Goal: Task Accomplishment & Management: Manage account settings

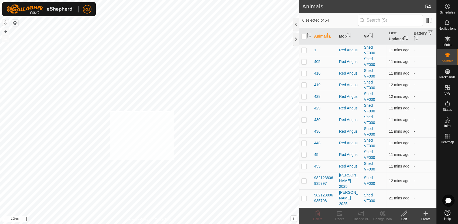
checkbox input "true"
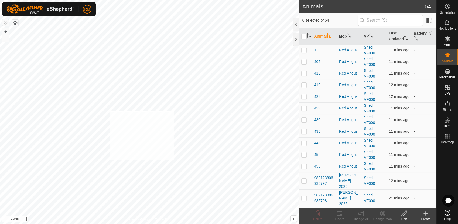
checkbox input "true"
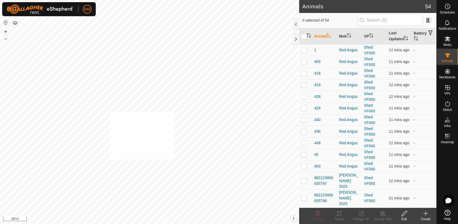
checkbox input "true"
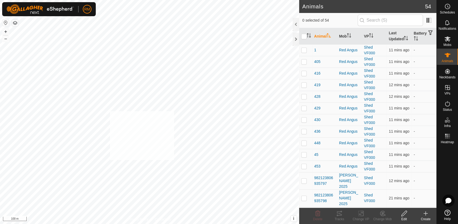
checkbox input "true"
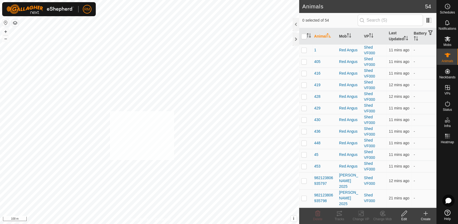
checkbox input "true"
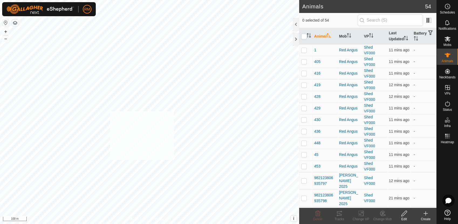
checkbox input "true"
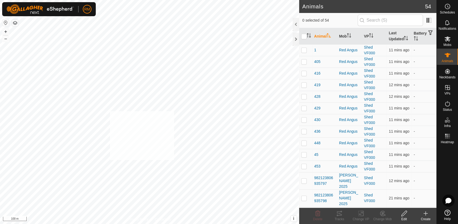
checkbox input "true"
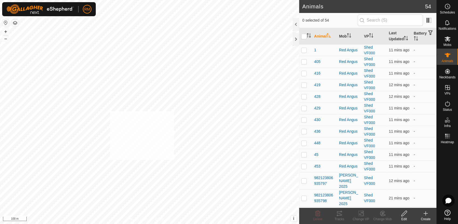
checkbox input "true"
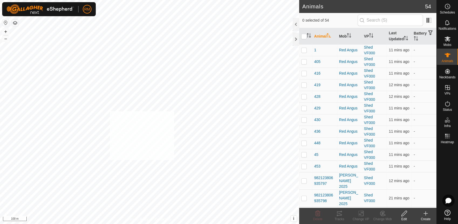
checkbox input "true"
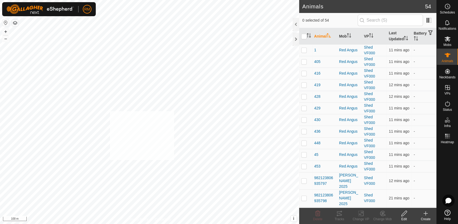
checkbox input "true"
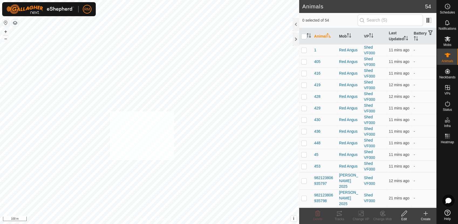
checkbox input "true"
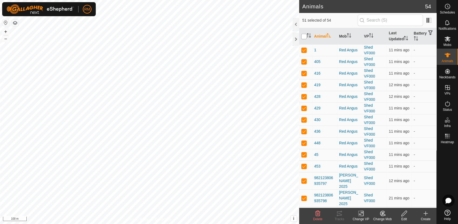
click at [304, 35] on input "checkbox" at bounding box center [303, 36] width 5 height 5
checkbox input "true"
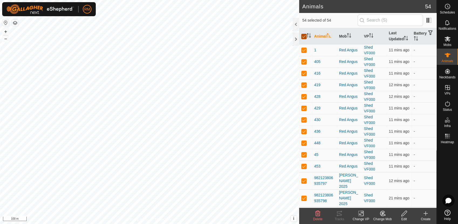
click at [304, 35] on input "checkbox" at bounding box center [303, 36] width 5 height 5
checkbox input "false"
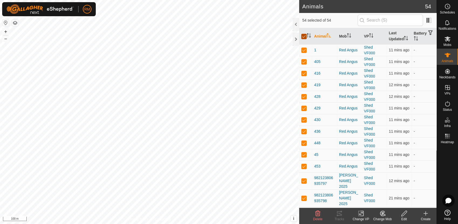
checkbox input "false"
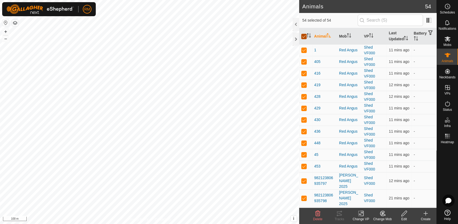
checkbox input "false"
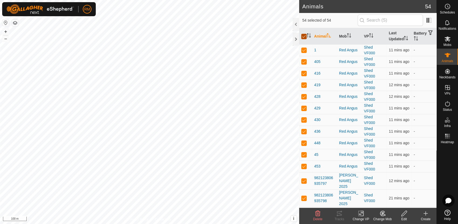
checkbox input "false"
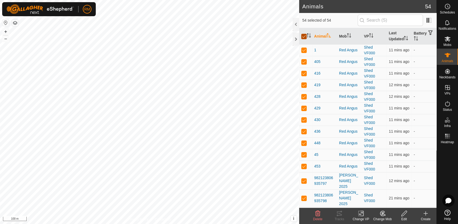
checkbox input "false"
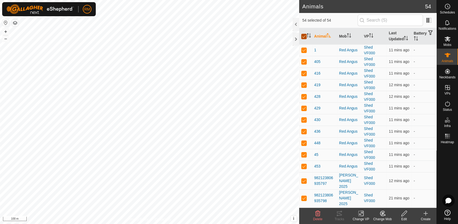
checkbox input "false"
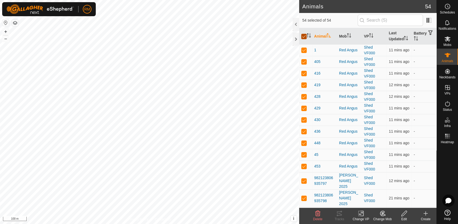
checkbox input "false"
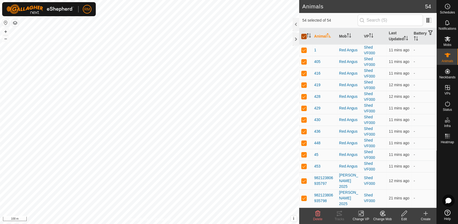
checkbox input "false"
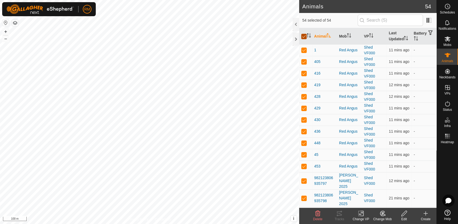
checkbox input "false"
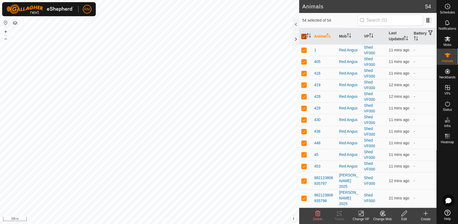
checkbox input "false"
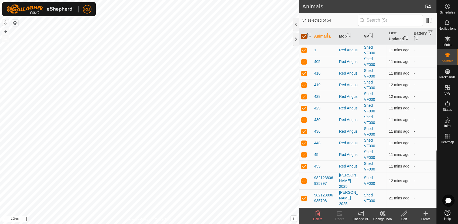
checkbox input "false"
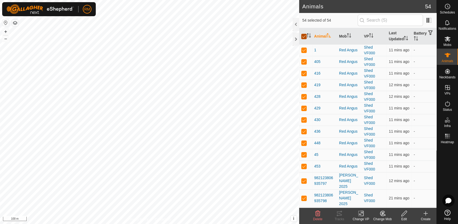
checkbox input "false"
